Goal: Information Seeking & Learning: Learn about a topic

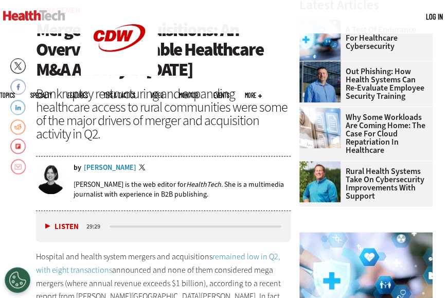
scroll to position [257, 0]
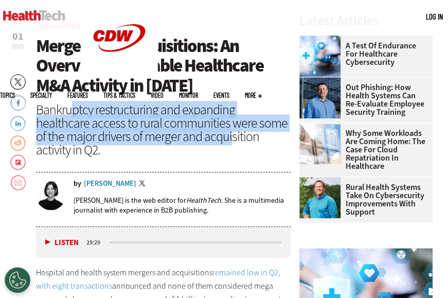
drag, startPoint x: 72, startPoint y: 105, endPoint x: 207, endPoint y: 139, distance: 138.8
click at [207, 139] on div "Bankruptcy restructuring and expanding healthcare access to rural communities w…" at bounding box center [163, 129] width 255 height 53
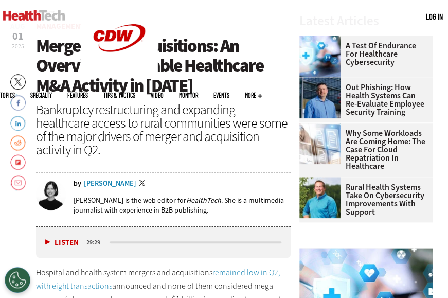
drag, startPoint x: 207, startPoint y: 139, endPoint x: 144, endPoint y: 148, distance: 63.4
click at [143, 147] on div "Bankruptcy restructuring and expanding healthcare access to rural communities w…" at bounding box center [163, 129] width 255 height 53
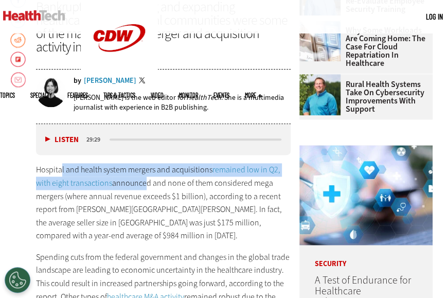
drag, startPoint x: 74, startPoint y: 169, endPoint x: 142, endPoint y: 187, distance: 70.7
click at [142, 185] on p "Hospital and health system mergers and acquisitions remained low in Q2, with ei…" at bounding box center [163, 202] width 255 height 79
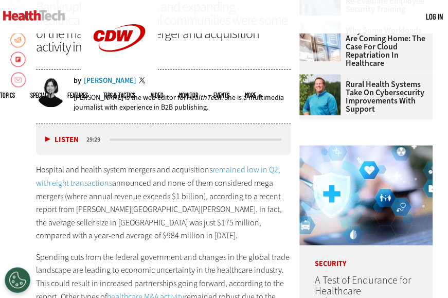
drag, startPoint x: 142, startPoint y: 187, endPoint x: 143, endPoint y: 211, distance: 23.7
click at [143, 211] on p "Hospital and health system mergers and acquisitions remained low in Q2, with ei…" at bounding box center [163, 202] width 255 height 79
click at [162, 204] on p "Hospital and health system mergers and acquisitions remained low in Q2, with ei…" at bounding box center [163, 202] width 255 height 79
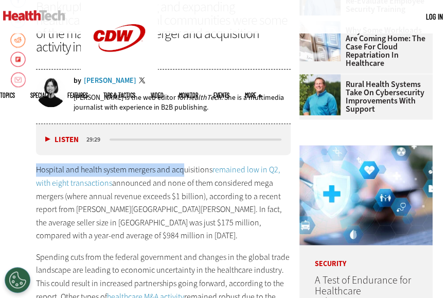
drag, startPoint x: 38, startPoint y: 170, endPoint x: 185, endPoint y: 173, distance: 147.1
click at [185, 173] on p "Hospital and health system mergers and acquisitions remained low in Q2, with ei…" at bounding box center [163, 202] width 255 height 79
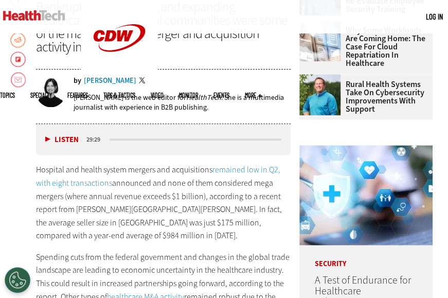
drag, startPoint x: 185, startPoint y: 173, endPoint x: 127, endPoint y: 220, distance: 74.9
click at [127, 220] on p "Hospital and health system mergers and acquisitions remained low in Q2, with ei…" at bounding box center [163, 202] width 255 height 79
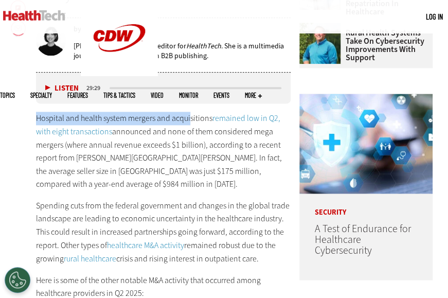
drag, startPoint x: 40, startPoint y: 118, endPoint x: 192, endPoint y: 119, distance: 151.7
click at [191, 119] on p "Hospital and health system mergers and acquisitions remained low in Q2, with ei…" at bounding box center [163, 151] width 255 height 79
drag, startPoint x: 192, startPoint y: 119, endPoint x: 174, endPoint y: 157, distance: 41.9
click at [174, 157] on p "Hospital and health system mergers and acquisitions remained low in Q2, with ei…" at bounding box center [163, 151] width 255 height 79
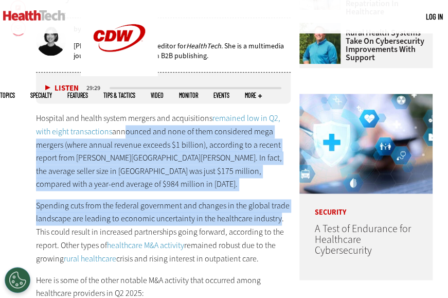
drag, startPoint x: 123, startPoint y: 134, endPoint x: 279, endPoint y: 207, distance: 171.4
click at [279, 207] on div "Hospital and health system mergers and acquisitions remained low in Q2, with ei…" at bounding box center [163, 216] width 255 height 209
click at [46, 199] on p "Spending cuts from the federal government and changes in the global trade lands…" at bounding box center [163, 232] width 255 height 66
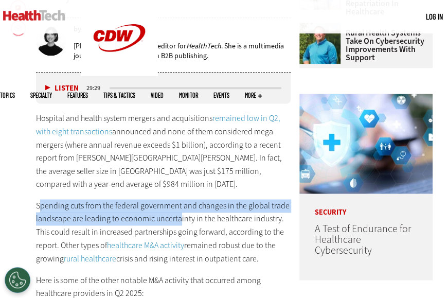
drag, startPoint x: 40, startPoint y: 191, endPoint x: 186, endPoint y: 202, distance: 146.4
click at [185, 202] on p "Spending cuts from the federal government and changes in the global trade lands…" at bounding box center [163, 232] width 255 height 66
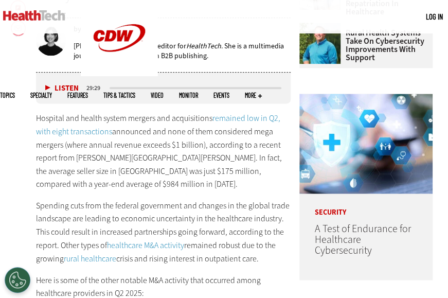
drag, startPoint x: 186, startPoint y: 202, endPoint x: 275, endPoint y: 207, distance: 89.6
click at [274, 207] on p "Spending cuts from the federal government and changes in the global trade lands…" at bounding box center [163, 232] width 255 height 66
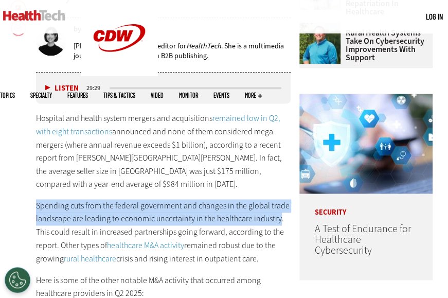
drag, startPoint x: 277, startPoint y: 206, endPoint x: 31, endPoint y: 194, distance: 246.6
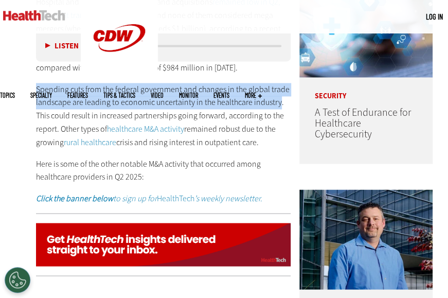
scroll to position [463, 0]
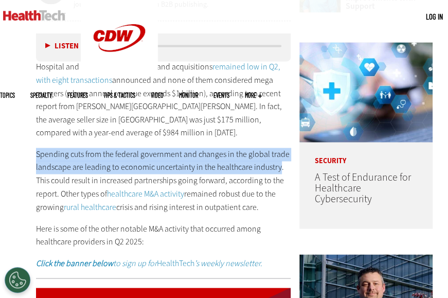
copy p "Spending cuts from the federal government and changes in the global trade lands…"
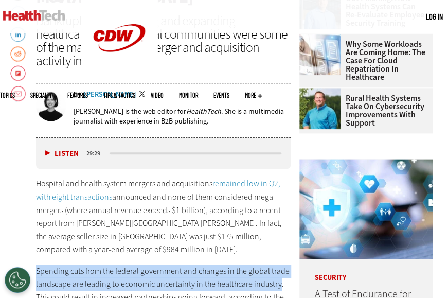
scroll to position [308, 0]
